Goal: Transaction & Acquisition: Register for event/course

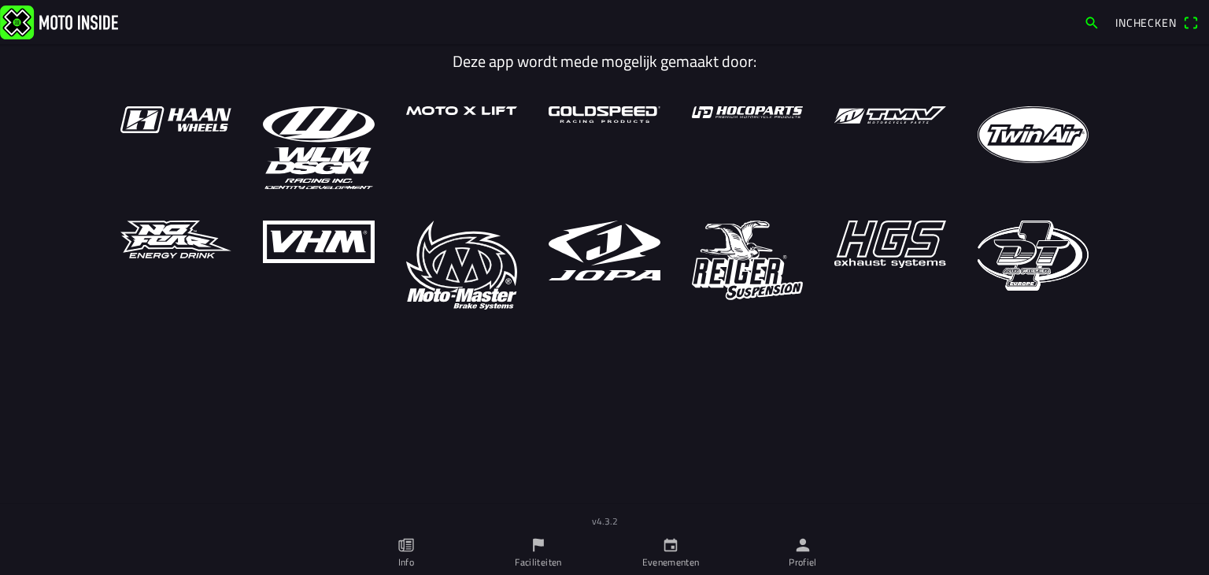
click at [540, 555] on ion-label "Faciliteiten" at bounding box center [538, 562] width 46 height 14
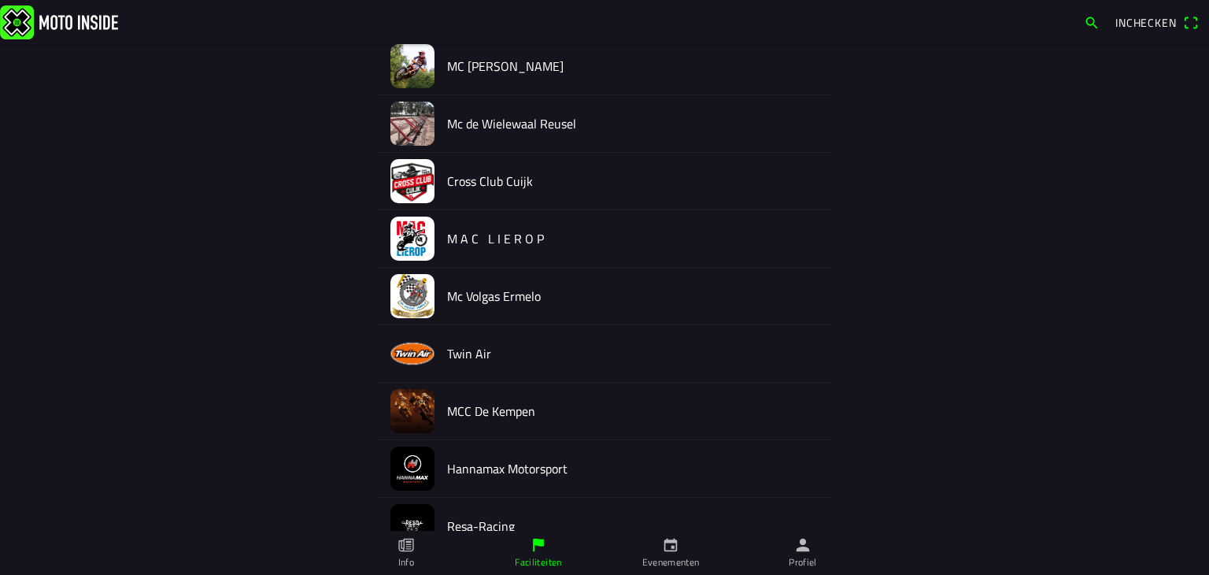
scroll to position [378, 0]
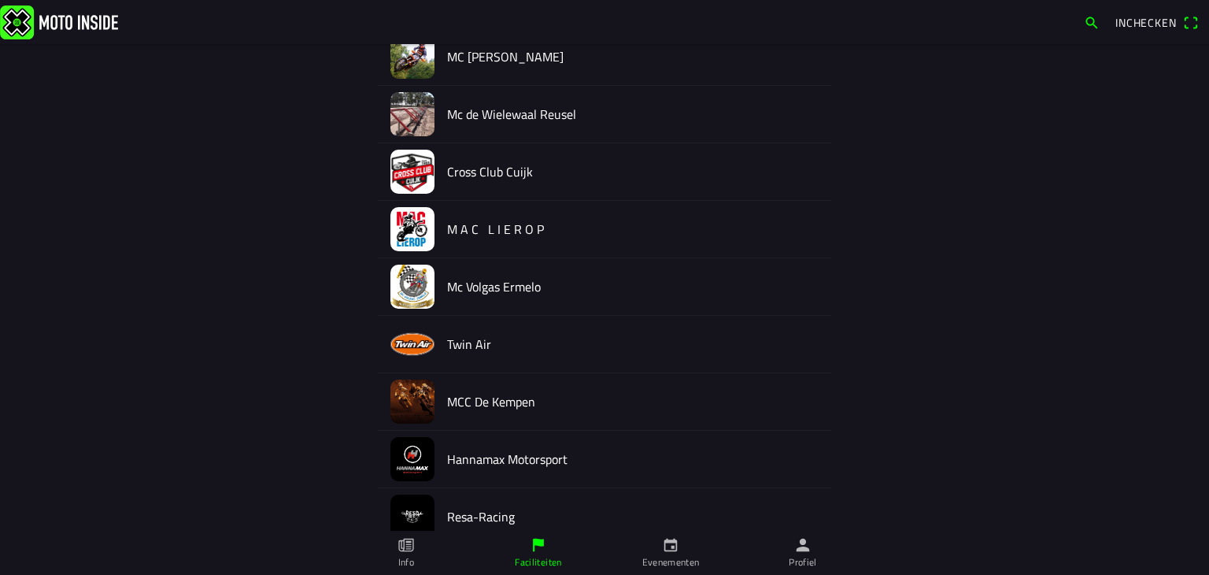
click at [683, 552] on link "Evenementen" at bounding box center [670, 553] width 132 height 44
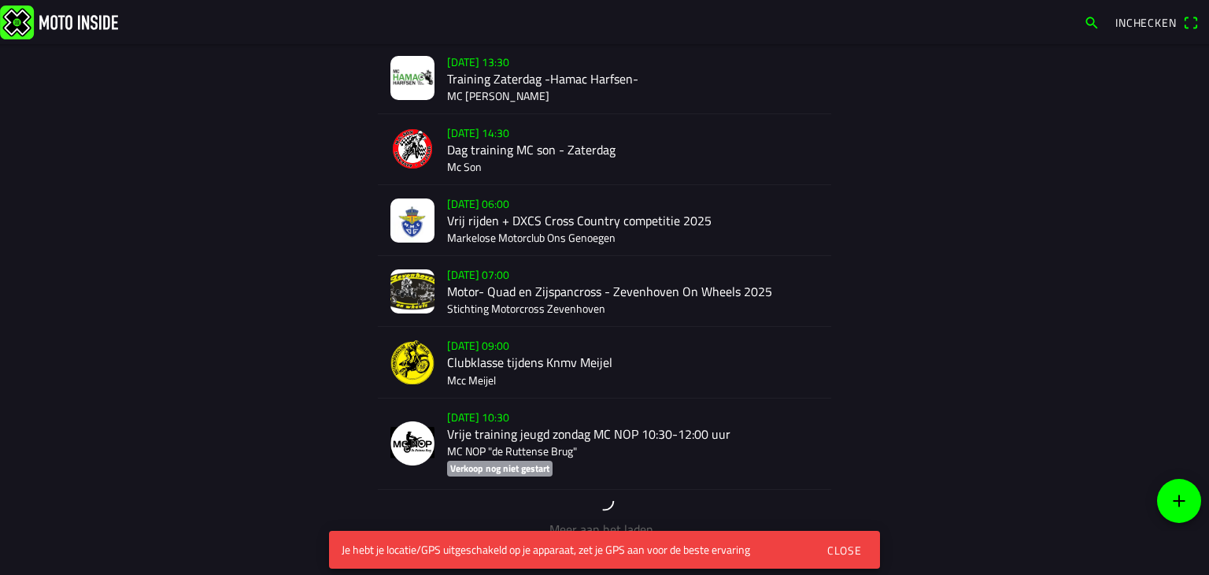
scroll to position [1174, 0]
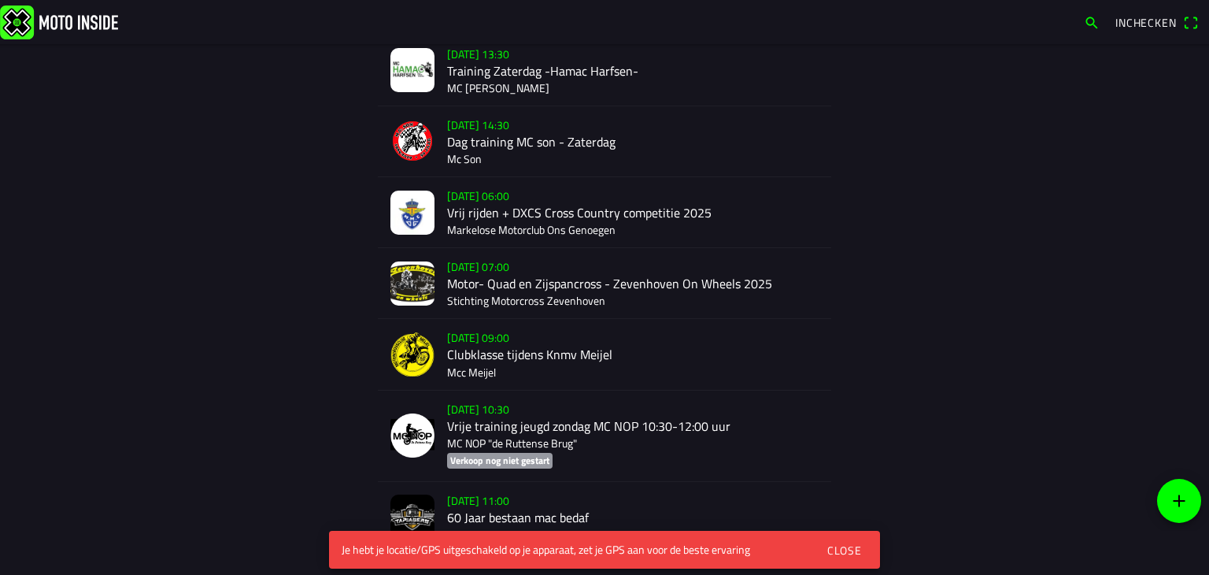
click at [509, 347] on div "zo 21 sep. - 09:00 Clubklasse tijdens Knmv Meijel Mcc Meijel" at bounding box center [633, 354] width 372 height 70
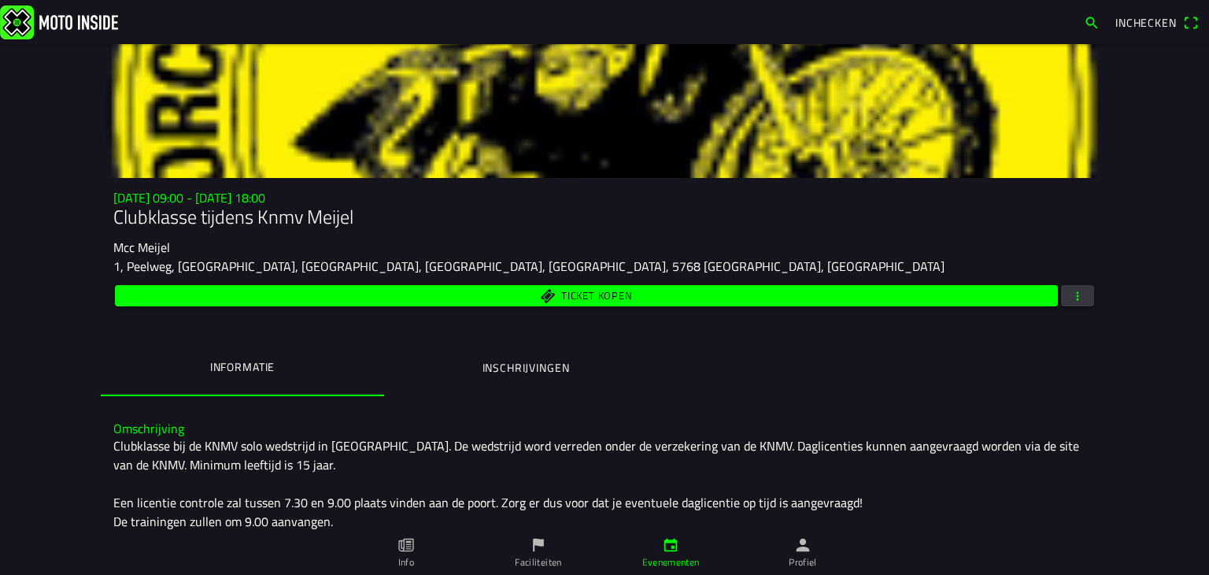
scroll to position [38, 0]
